Goal: Task Accomplishment & Management: Manage account settings

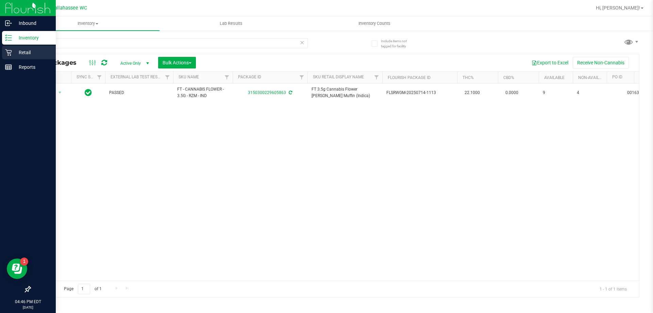
click at [17, 52] on p "Retail" at bounding box center [32, 52] width 41 height 8
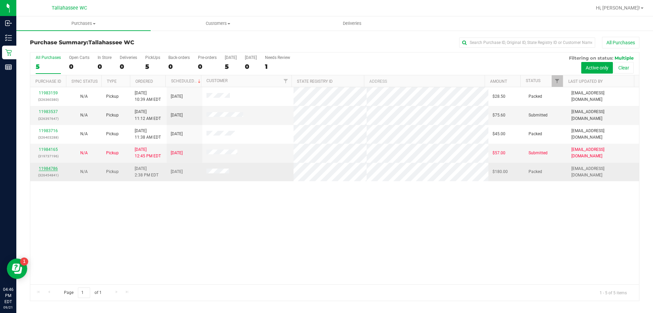
click at [46, 167] on link "11984786" at bounding box center [48, 168] width 19 height 5
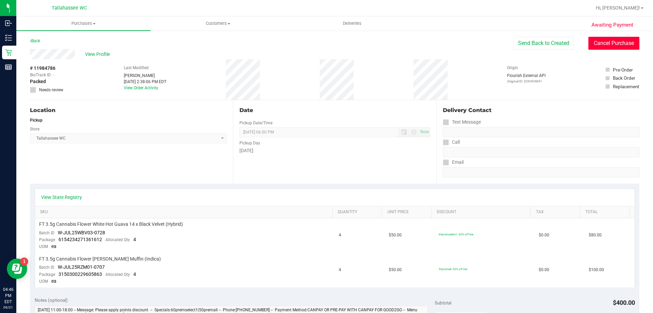
click at [602, 45] on button "Cancel Purchase" at bounding box center [614, 43] width 51 height 13
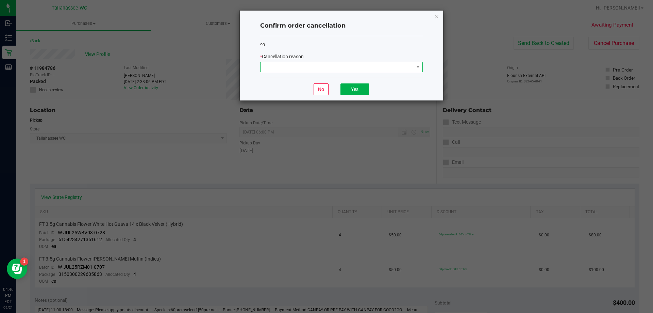
click at [365, 72] on span at bounding box center [337, 67] width 153 height 10
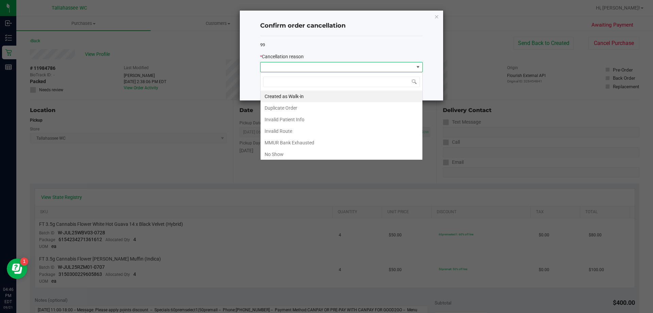
scroll to position [10, 163]
click at [282, 149] on li "No Show" at bounding box center [342, 154] width 162 height 12
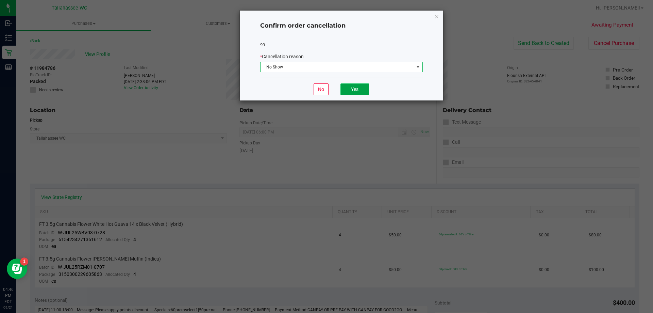
click at [346, 86] on button "Yes" at bounding box center [355, 89] width 29 height 12
